Goal: Obtain resource: Obtain resource

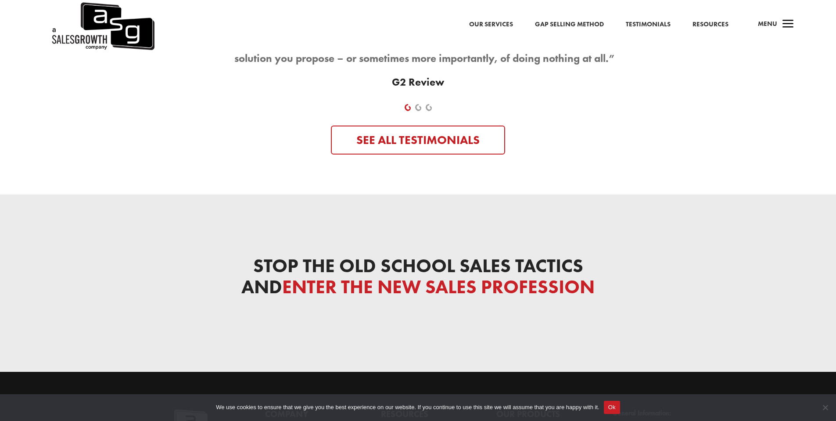
scroll to position [2960, 0]
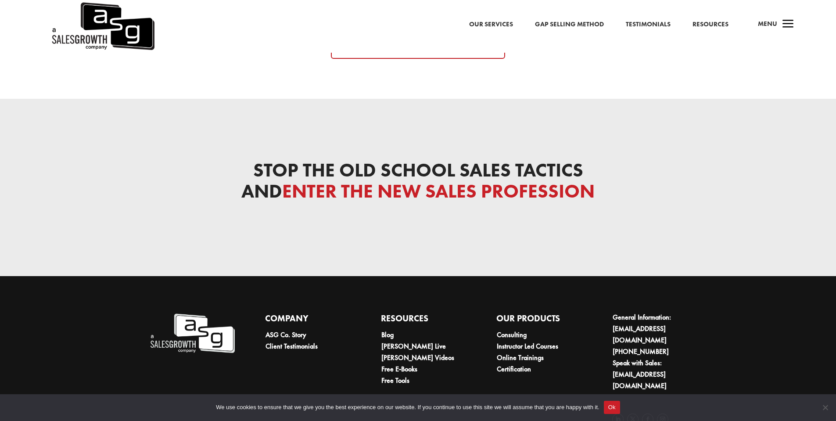
click at [488, 24] on link "Our Services" at bounding box center [491, 24] width 44 height 11
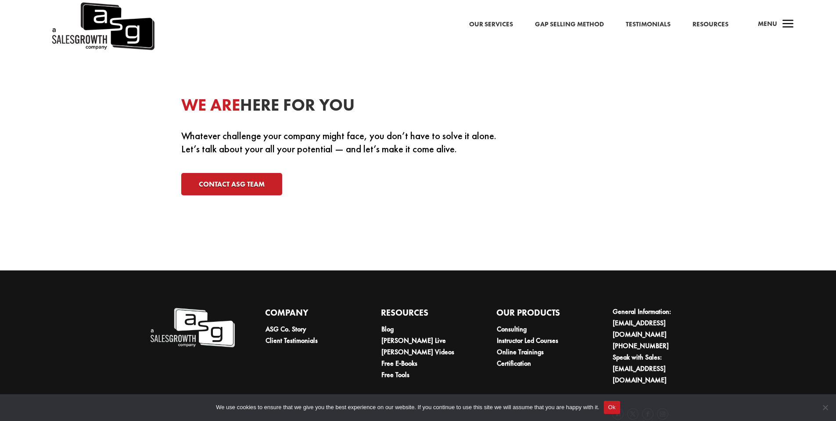
scroll to position [2765, 0]
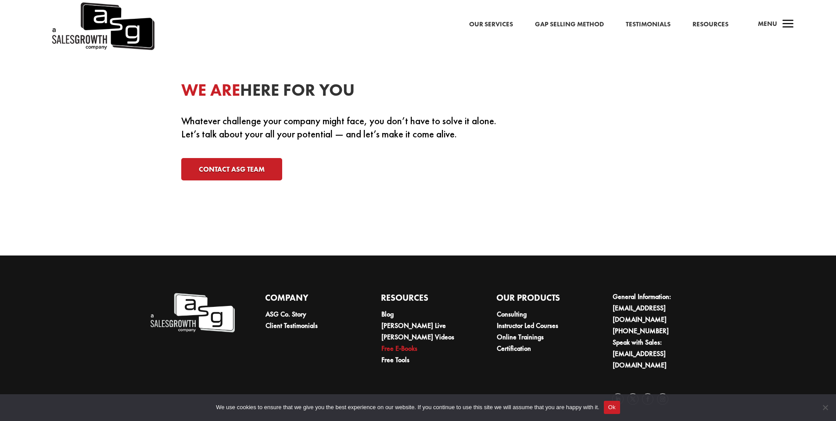
click at [407, 347] on link "Free E-Books" at bounding box center [399, 348] width 36 height 9
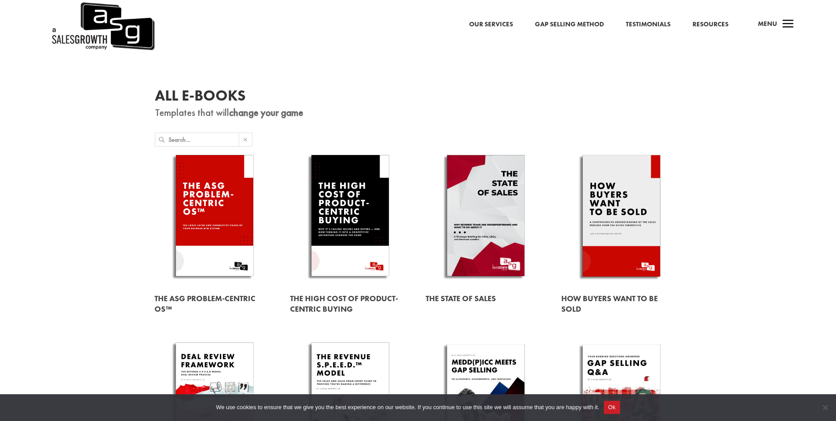
click at [110, 31] on img at bounding box center [102, 26] width 104 height 53
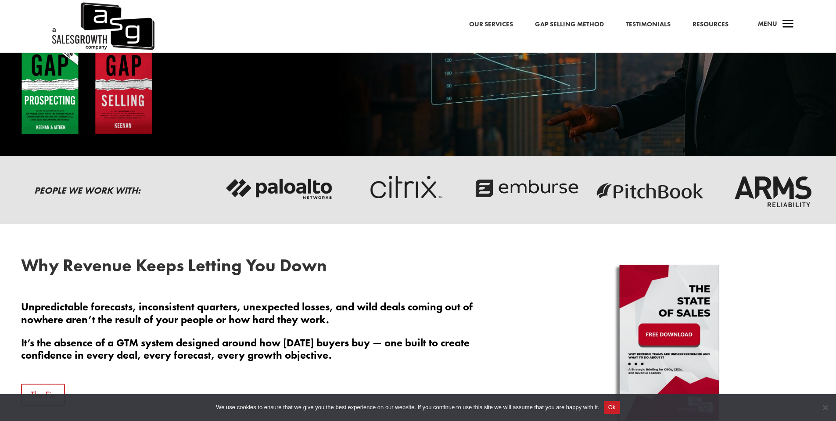
scroll to position [176, 0]
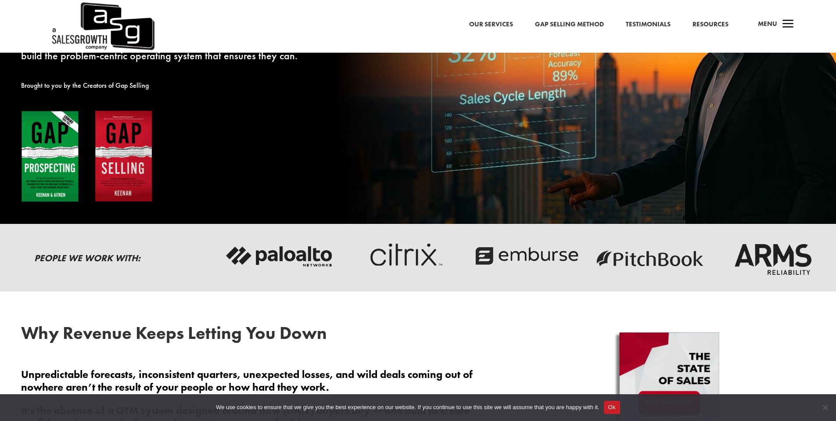
click at [40, 163] on img at bounding box center [87, 156] width 132 height 93
